Goal: Task Accomplishment & Management: Manage account settings

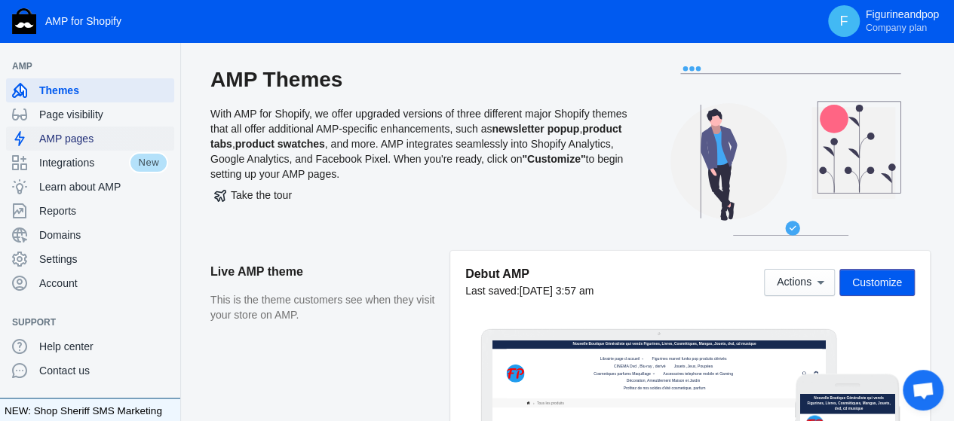
click at [106, 139] on span "AMP pages" at bounding box center [103, 138] width 129 height 15
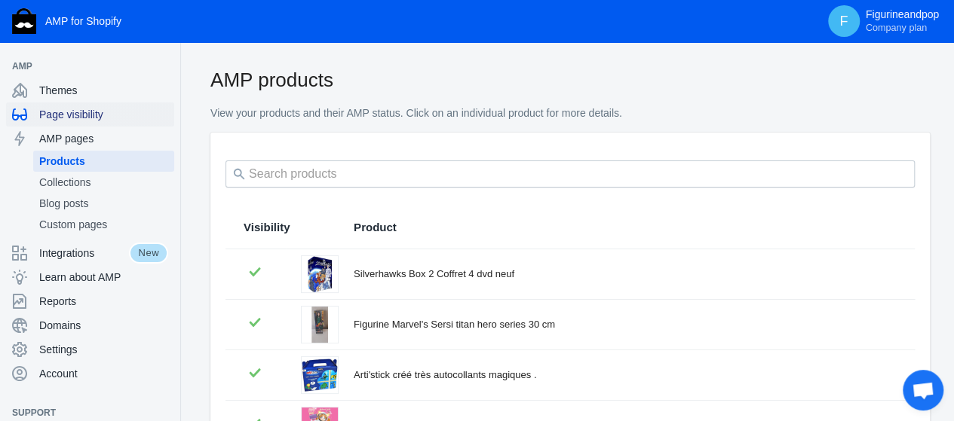
click at [97, 109] on span "Page visibility" at bounding box center [103, 114] width 129 height 15
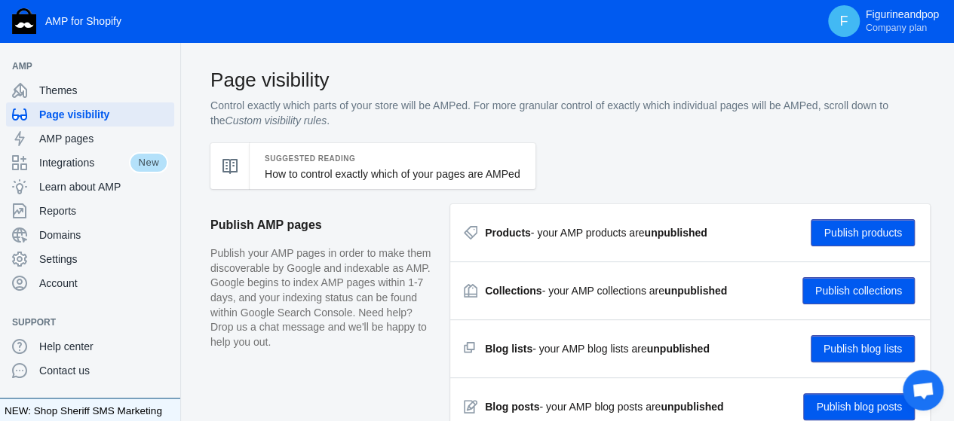
checkbox input "true"
type input "[PERSON_NAME]"
radio input "true"
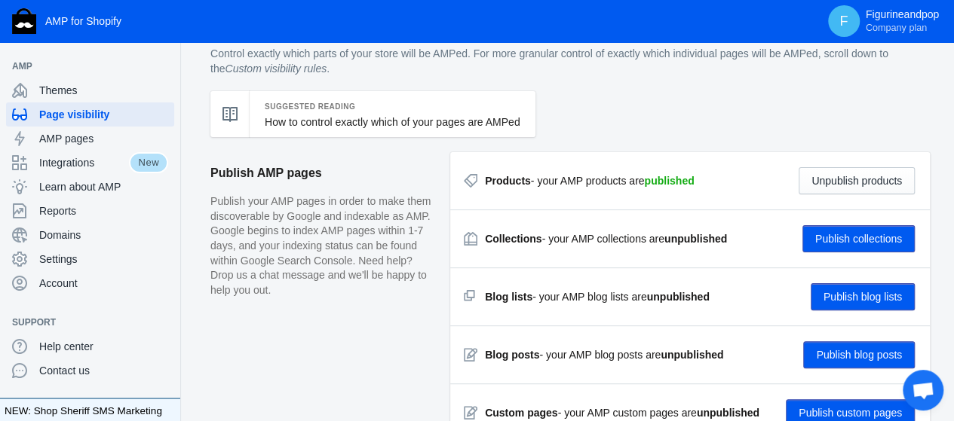
scroll to position [75, 0]
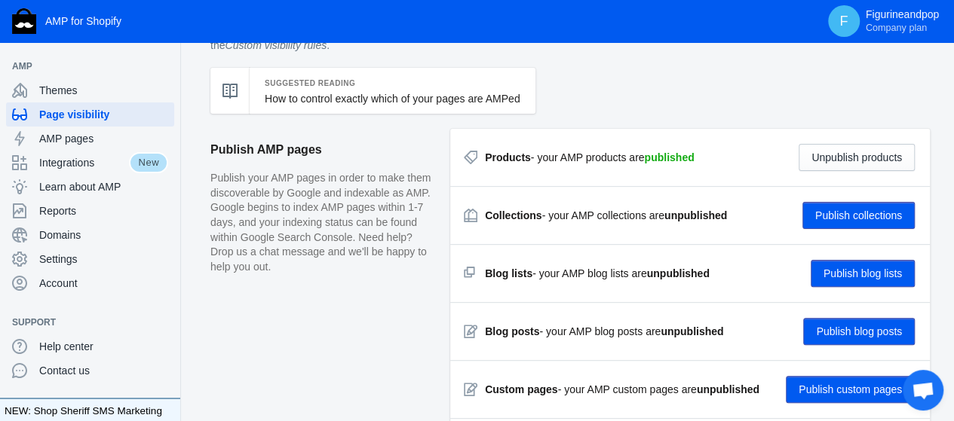
click at [878, 210] on button "Publish collections" at bounding box center [858, 215] width 112 height 27
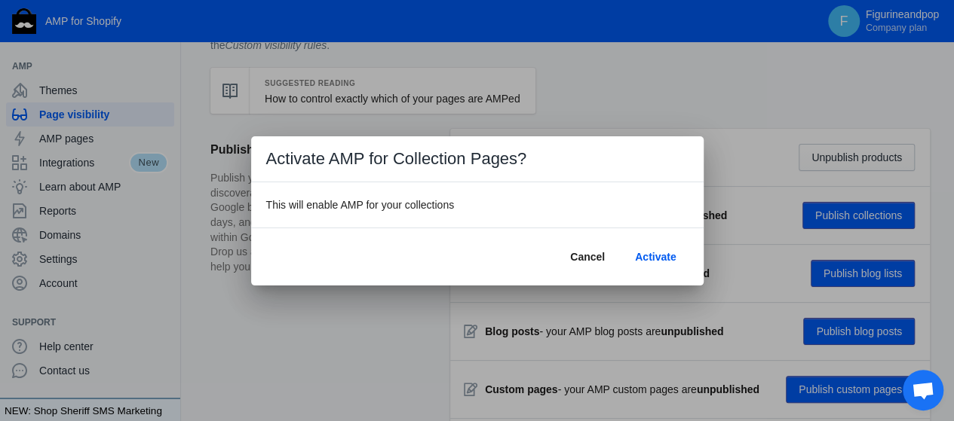
scroll to position [0, 0]
click at [643, 261] on span "Activate" at bounding box center [655, 257] width 41 height 12
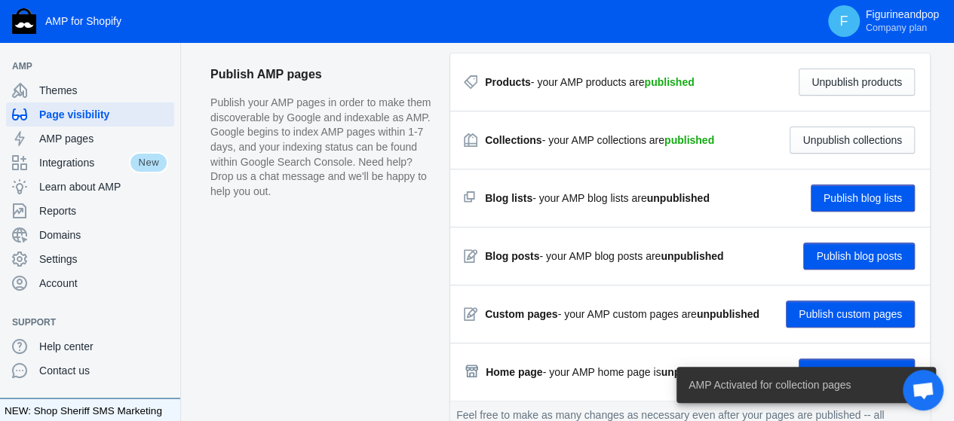
scroll to position [226, 0]
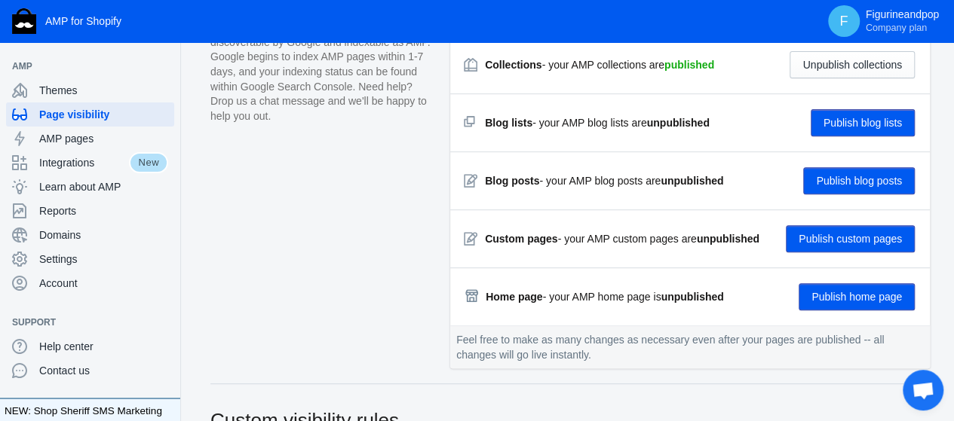
click at [809, 286] on button "Publish home page" at bounding box center [856, 297] width 116 height 27
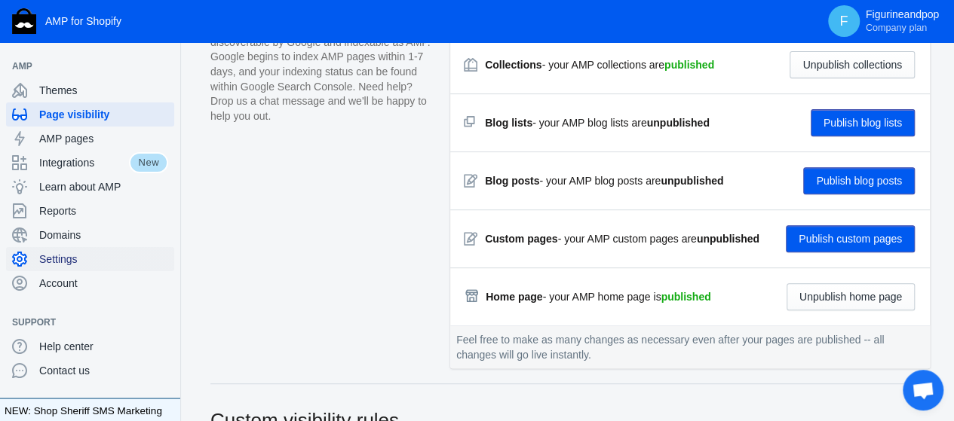
click at [56, 262] on span "Settings" at bounding box center [103, 259] width 129 height 15
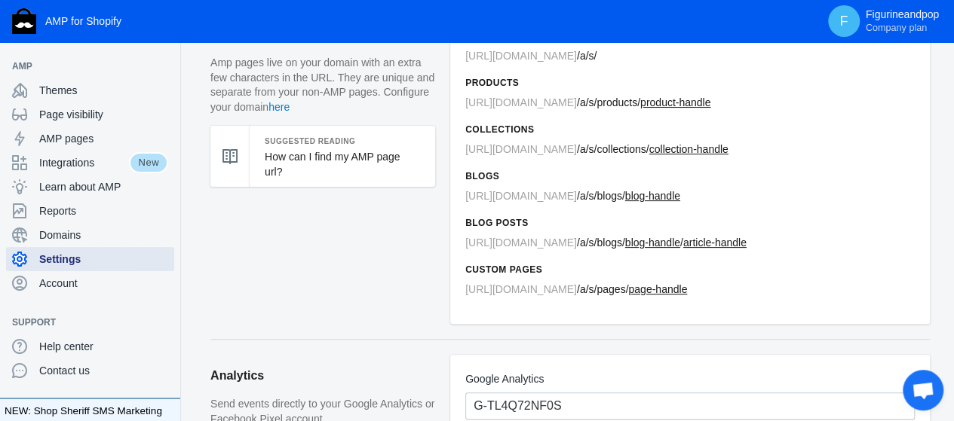
scroll to position [75, 0]
